Goal: Information Seeking & Learning: Learn about a topic

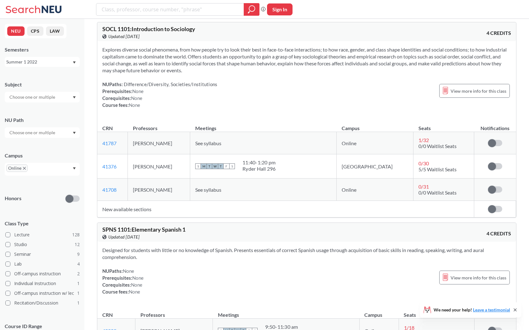
scroll to position [578, 0]
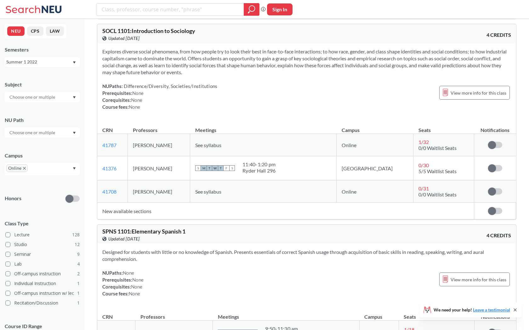
click at [158, 144] on td "[PERSON_NAME]" at bounding box center [159, 145] width 62 height 22
click at [124, 30] on span "SOCL 1101 : Introduction to Sociology" at bounding box center [148, 30] width 93 height 7
copy span "1101"
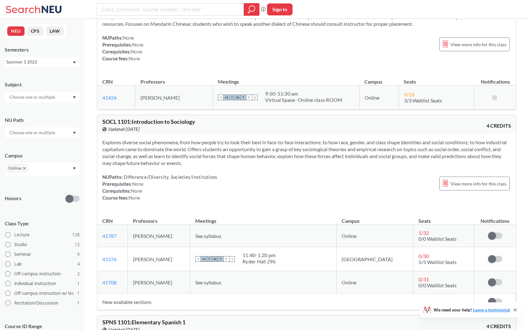
scroll to position [625, 0]
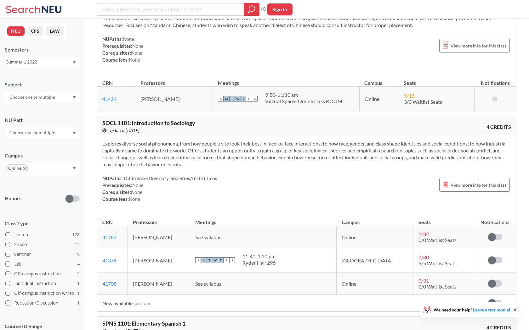
click at [398, 100] on td "9 / 18 3/3 Waitlist Seats" at bounding box center [436, 99] width 76 height 24
click at [464, 47] on span "View more info for this class" at bounding box center [478, 46] width 56 height 8
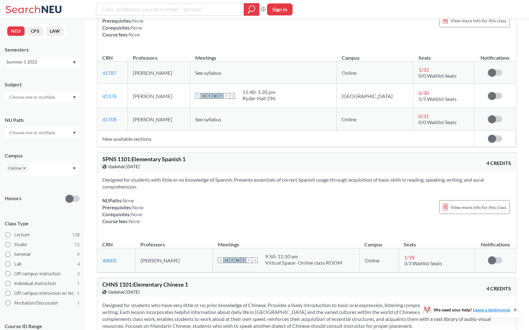
scroll to position [652, 0]
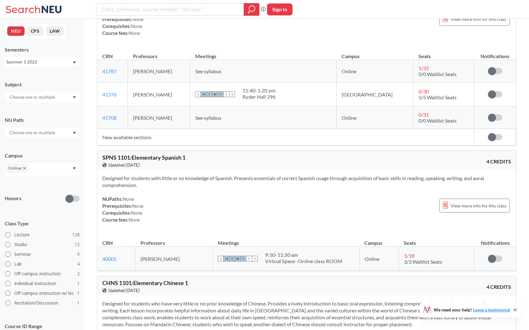
click at [66, 65] on div "Summer 1 2022" at bounding box center [39, 62] width 66 height 7
click at [31, 75] on div "Fall 2025" at bounding box center [43, 75] width 71 height 7
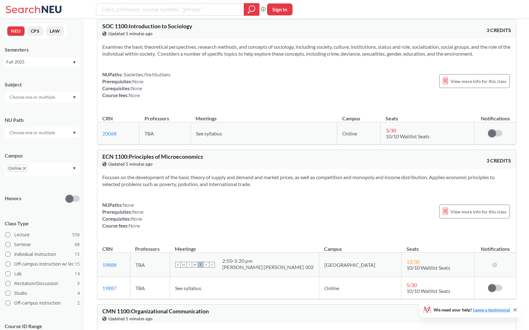
scroll to position [1871, 0]
click at [191, 193] on div "Focuses on the development of the basic theory of supply and demand and market …" at bounding box center [306, 203] width 419 height 70
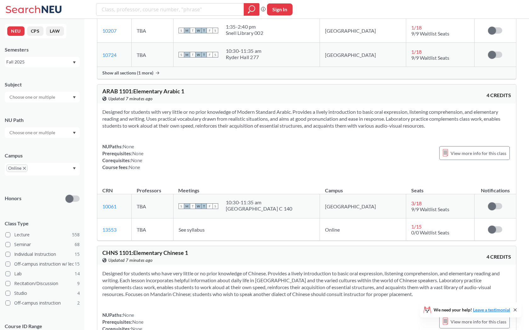
scroll to position [3954, 0]
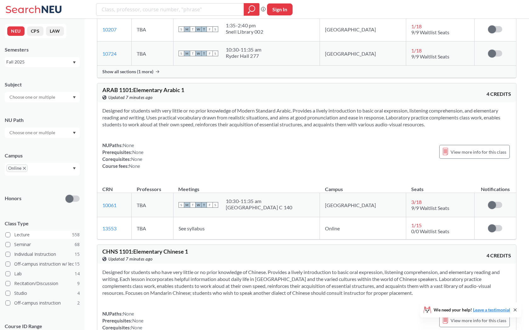
click at [9, 234] on span at bounding box center [7, 235] width 5 height 5
click at [14, 234] on input "Lecture 558" at bounding box center [16, 234] width 5 height 5
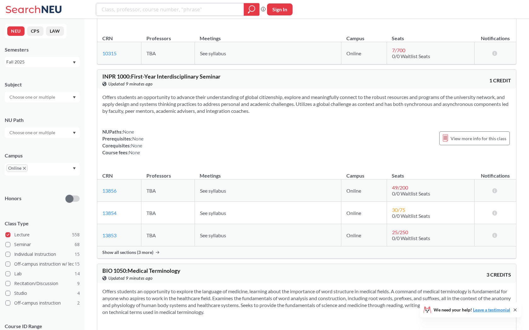
scroll to position [1145, 0]
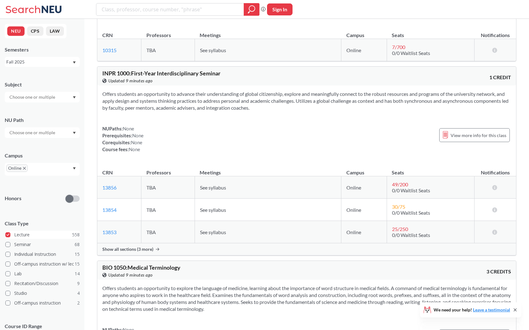
click at [6, 235] on span at bounding box center [7, 235] width 5 height 5
click at [14, 235] on input "Lecture 558" at bounding box center [16, 234] width 5 height 5
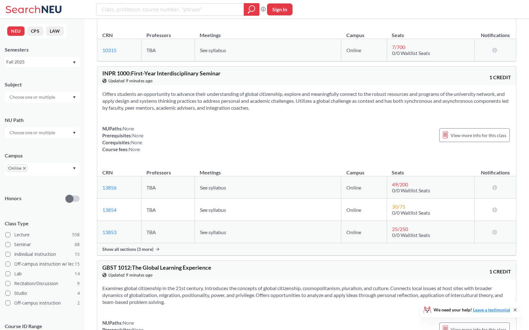
click at [55, 138] on div "Subject NU Path Campus Online Honors Class Type Lecture 558 Seminar 68 Individu…" at bounding box center [42, 219] width 75 height 288
click at [53, 134] on input "text" at bounding box center [32, 133] width 53 height 8
click at [58, 97] on div at bounding box center [42, 97] width 75 height 11
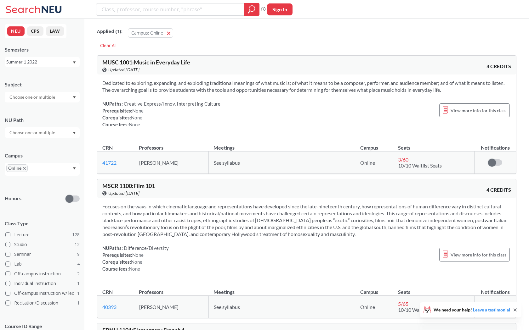
click at [60, 60] on div "Summer 1 2022" at bounding box center [39, 62] width 66 height 7
click at [48, 75] on div "Fall 2025" at bounding box center [43, 75] width 71 height 7
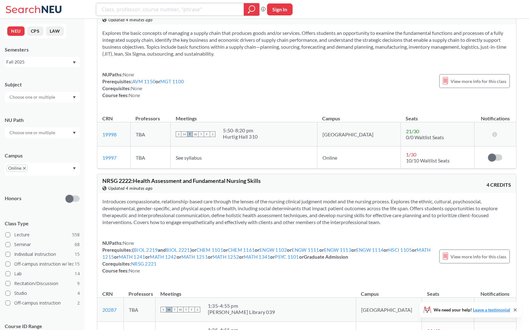
scroll to position [22526, 0]
click at [130, 170] on td "19997 View this section on Banner." at bounding box center [113, 158] width 33 height 22
click at [112, 161] on link "19997" at bounding box center [109, 158] width 14 height 6
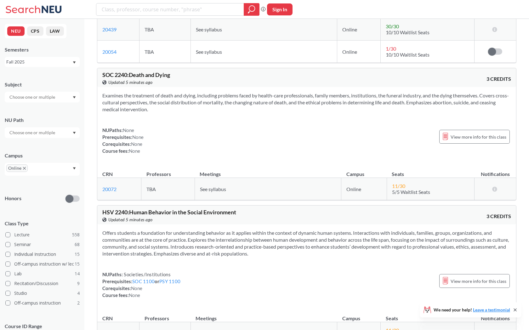
scroll to position [23040, 0]
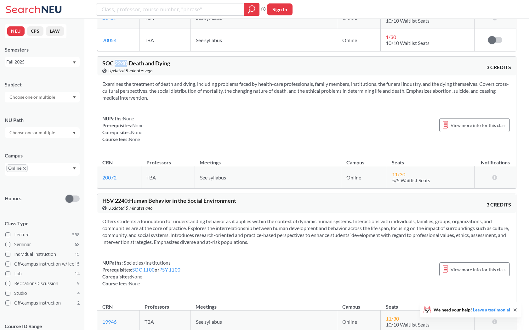
drag, startPoint x: 115, startPoint y: 79, endPoint x: 128, endPoint y: 79, distance: 12.9
click at [128, 67] on span "SOC 2240 : Death and Dying" at bounding box center [136, 63] width 68 height 7
copy span "2240"
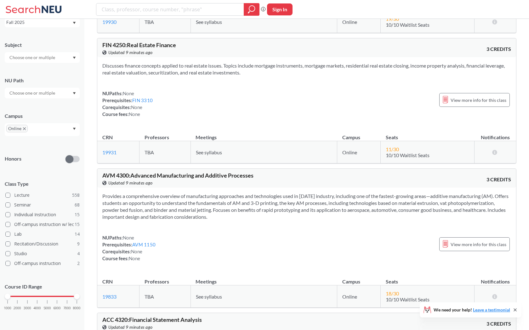
scroll to position [43128, 0]
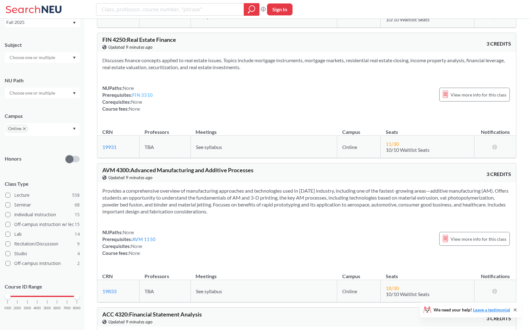
click at [135, 98] on link "FIN 3310" at bounding box center [142, 95] width 20 height 6
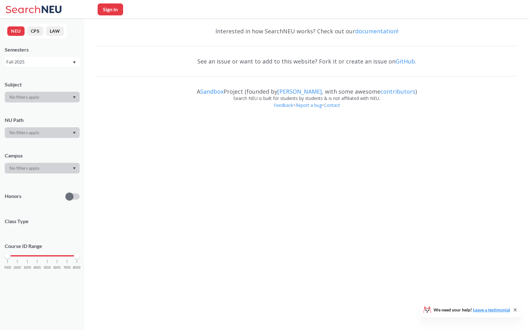
click at [142, 138] on body "Sign In We need your help! Leave a testimonial NEU CPS LAW Semesters Fall 2025 …" at bounding box center [264, 165] width 529 height 330
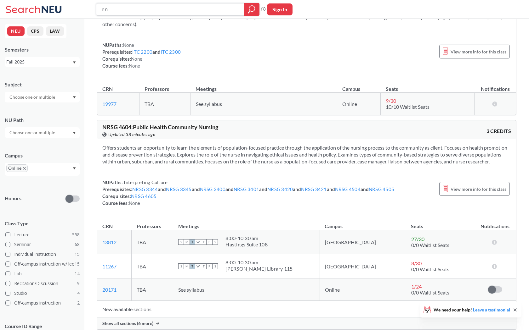
type input "e"
type input "entrepeneur"
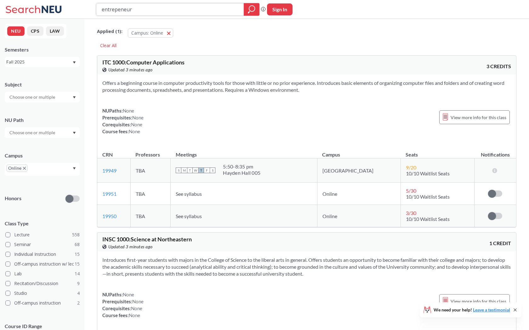
click at [255, 7] on icon "magnifying glass" at bounding box center [252, 9] width 8 height 9
drag, startPoint x: 255, startPoint y: 296, endPoint x: 255, endPoint y: 7, distance: 288.9
click at [255, 7] on icon "magnifying glass" at bounding box center [252, 9] width 6 height 6
drag, startPoint x: 255, startPoint y: 7, endPoint x: 255, endPoint y: 296, distance: 288.9
click at [255, 7] on icon "magnifying glass" at bounding box center [252, 9] width 6 height 6
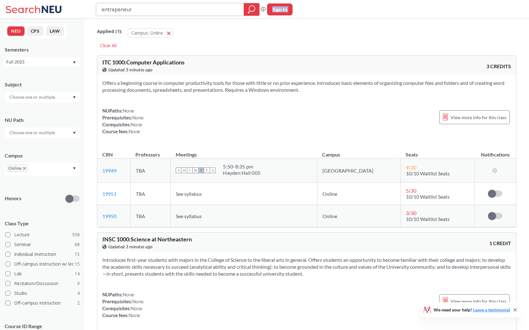
click at [255, 7] on icon "magnifying glass" at bounding box center [252, 9] width 6 height 6
click at [254, 23] on div "Applied ( 1 ): Campus: Online Online" at bounding box center [306, 31] width 419 height 19
click at [234, 9] on input "entrepeneur" at bounding box center [170, 9] width 138 height 11
click at [246, 9] on div at bounding box center [252, 9] width 16 height 13
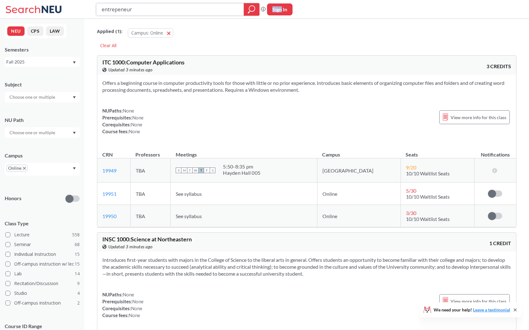
click at [246, 9] on div at bounding box center [252, 9] width 16 height 13
drag, startPoint x: 260, startPoint y: 6, endPoint x: 260, endPoint y: 295, distance: 288.9
click at [260, 6] on div "entrepeneur Phrase search guarantees the exact search appears in the results. E…" at bounding box center [180, 9] width 169 height 13
click at [256, 6] on div at bounding box center [252, 9] width 16 height 13
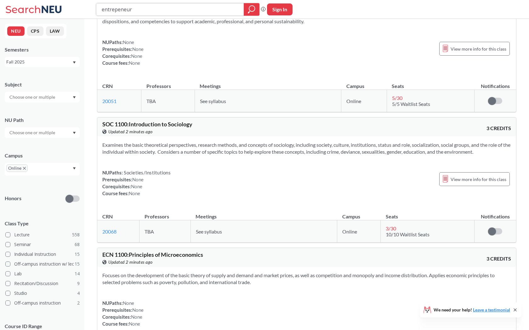
scroll to position [1773, 0]
click at [233, 163] on div "Examines the basic theoretical perspectives, research methods, and concepts of …" at bounding box center [306, 171] width 419 height 70
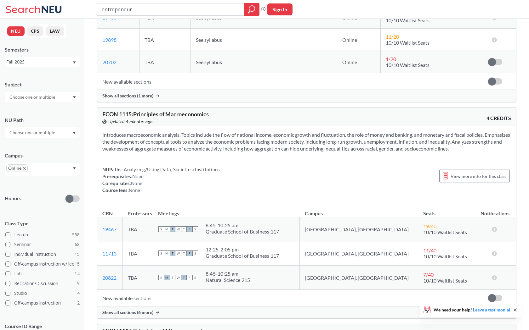
scroll to position [7314, 0]
click at [24, 168] on icon "X to remove pill" at bounding box center [24, 168] width 3 height 3
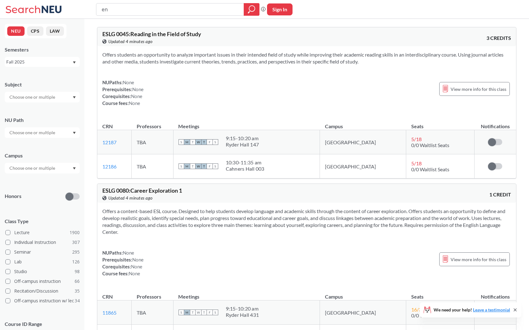
type input "e"
type input "communications"
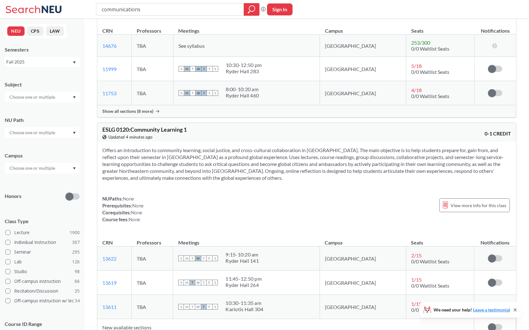
scroll to position [922, 0]
drag, startPoint x: 205, startPoint y: 10, endPoint x: 89, endPoint y: 27, distance: 117.0
click at [90, 27] on div "communications Phrase search guarantees the exact search appears in the results…" at bounding box center [264, 12] width 529 height 1869
type input "commun"
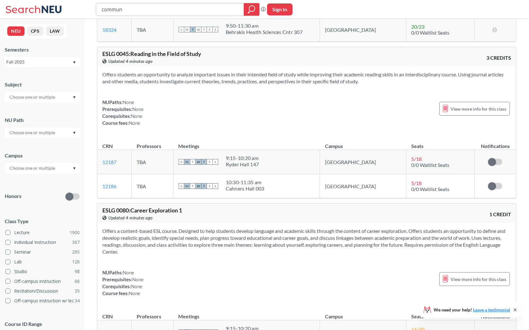
scroll to position [0, 0]
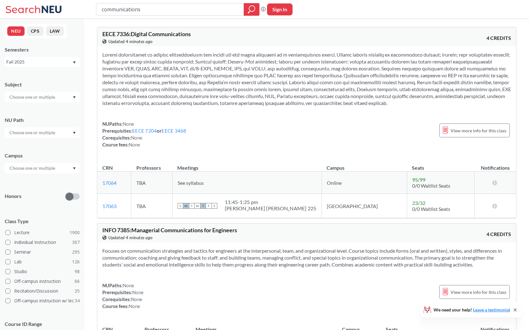
drag, startPoint x: 211, startPoint y: 10, endPoint x: 58, endPoint y: 5, distance: 153.7
click at [58, 5] on div "communications Phrase search guarantees the exact search appears in the results…" at bounding box center [264, 9] width 529 height 19
click at [39, 63] on div "Fall 2025" at bounding box center [39, 62] width 66 height 7
click at [44, 73] on div "Fall 2025" at bounding box center [43, 75] width 71 height 7
click at [22, 36] on div "NEU CPS LAW" at bounding box center [36, 31] width 62 height 14
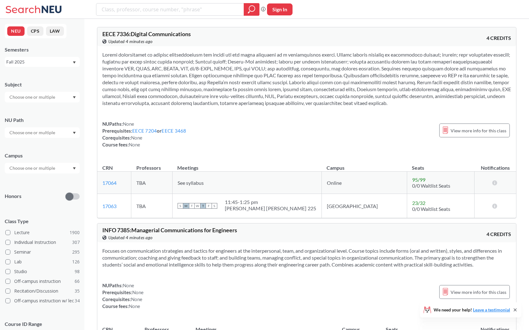
click at [21, 33] on button "NEU" at bounding box center [15, 30] width 17 height 9
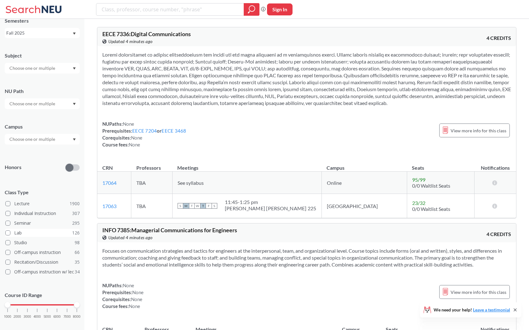
scroll to position [28, 0]
click at [37, 304] on div "1000 2000 3000 4000 5000 6000 7000 8000" at bounding box center [42, 306] width 69 height 4
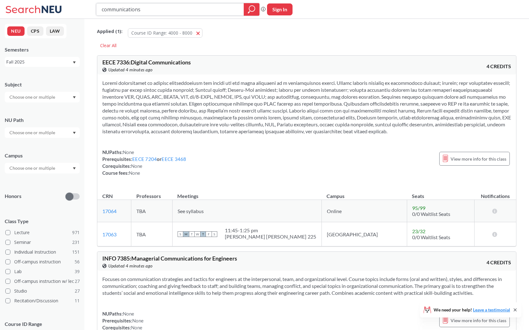
click at [247, 12] on div at bounding box center [252, 9] width 16 height 13
drag, startPoint x: 192, startPoint y: 10, endPoint x: 129, endPoint y: 10, distance: 63.3
click at [129, 10] on input "communications" at bounding box center [170, 9] width 138 height 11
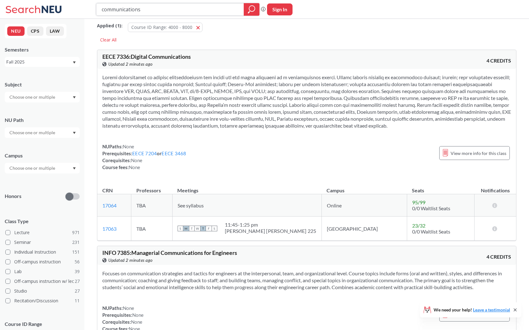
scroll to position [4, 0]
